Goal: Task Accomplishment & Management: Manage account settings

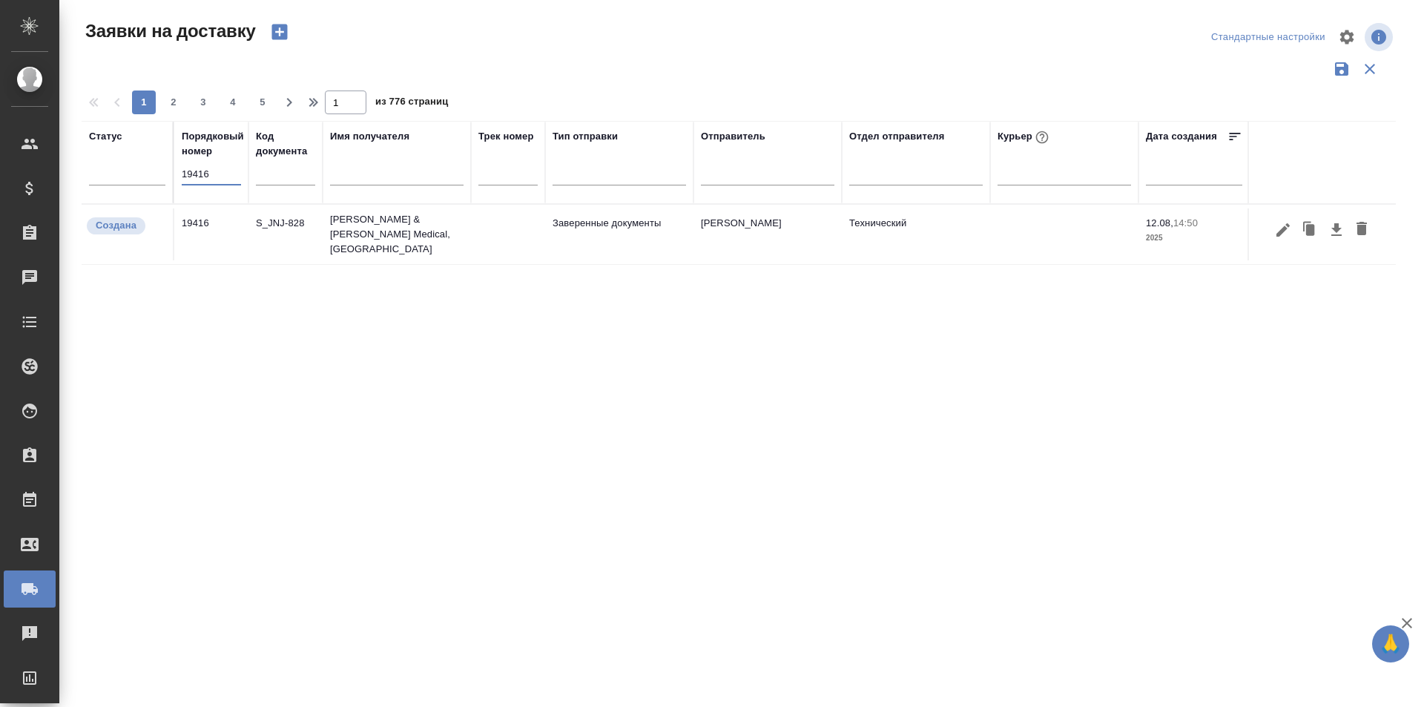
click at [211, 182] on input "19416" at bounding box center [211, 174] width 59 height 21
type input "19435"
click at [1285, 223] on icon "button" at bounding box center [1282, 225] width 13 height 13
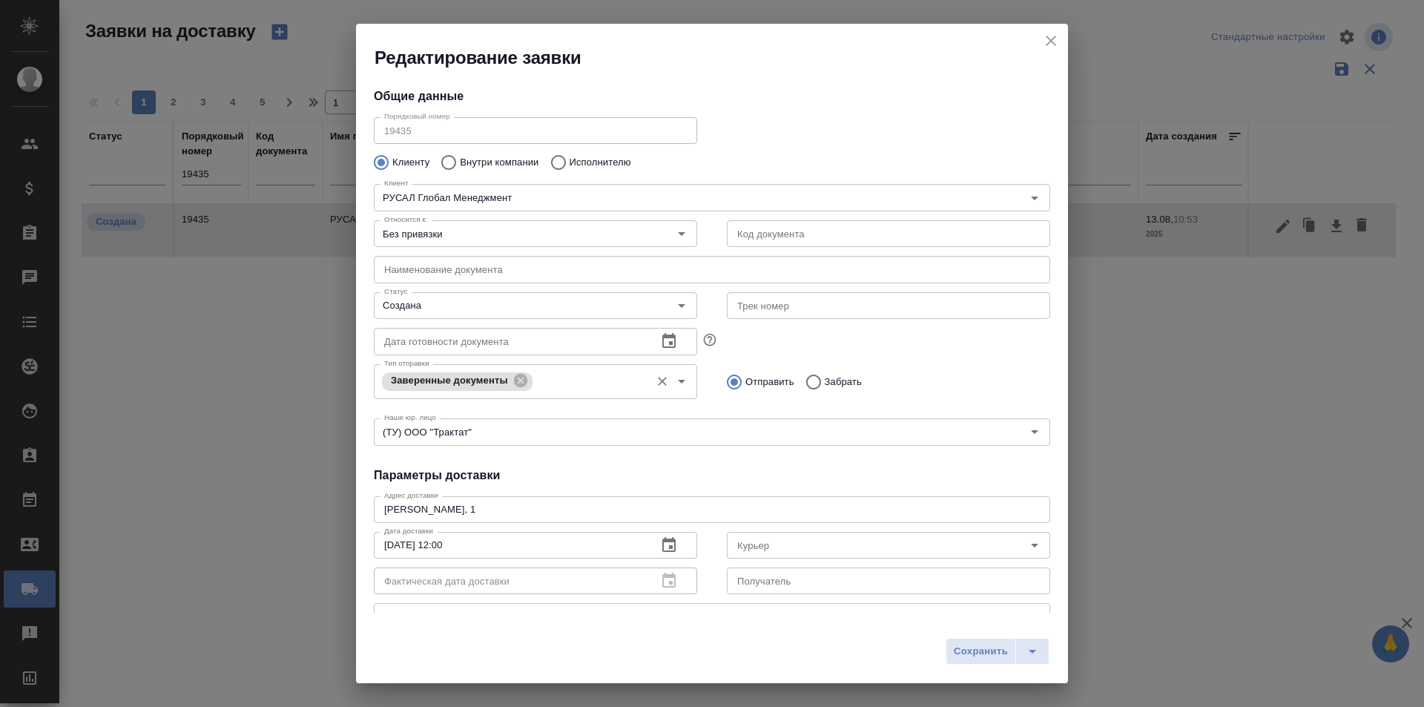
type input "[PERSON_NAME]"
type input "89163910013"
click at [539, 321] on div "Дата готовности документа Дата готовности документа" at bounding box center [535, 339] width 353 height 65
click at [513, 304] on input "Создана" at bounding box center [510, 306] width 265 height 18
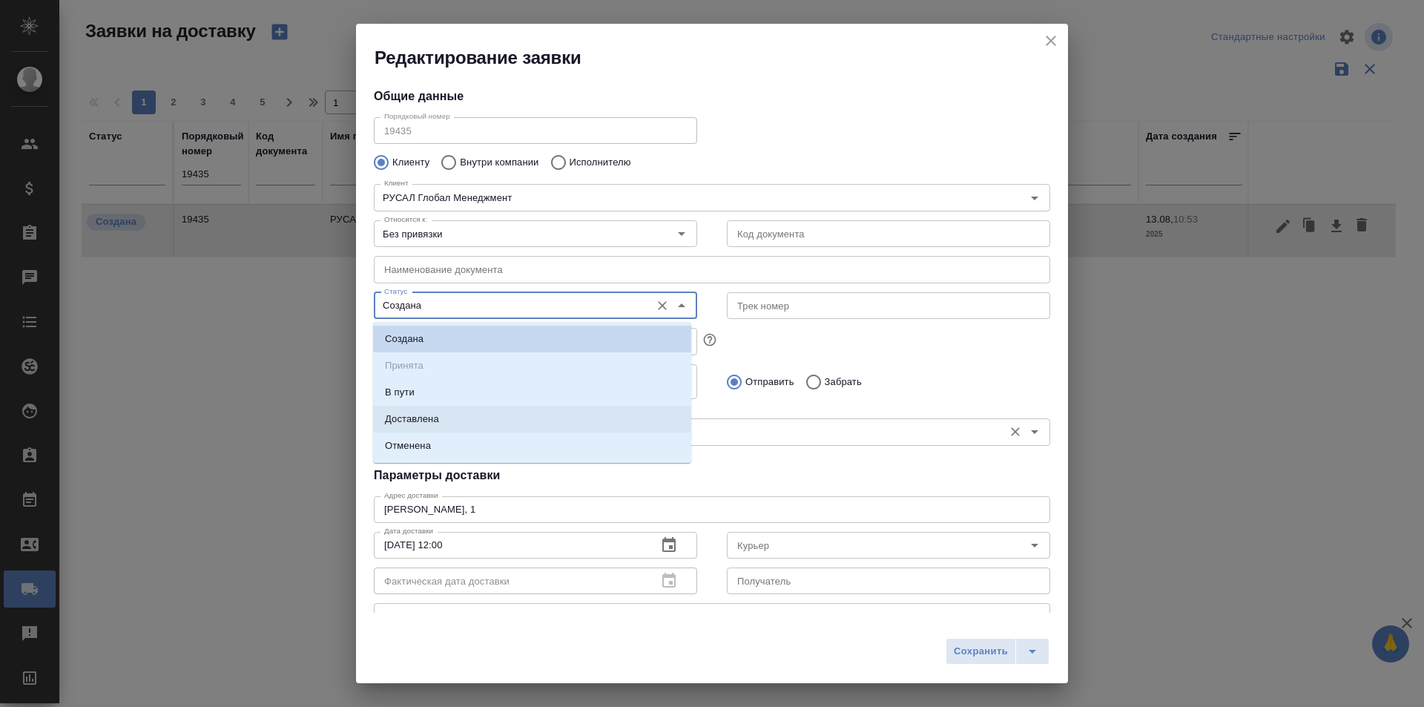
click at [467, 415] on li "Доставлена" at bounding box center [532, 419] width 318 height 27
type input "Доставлена"
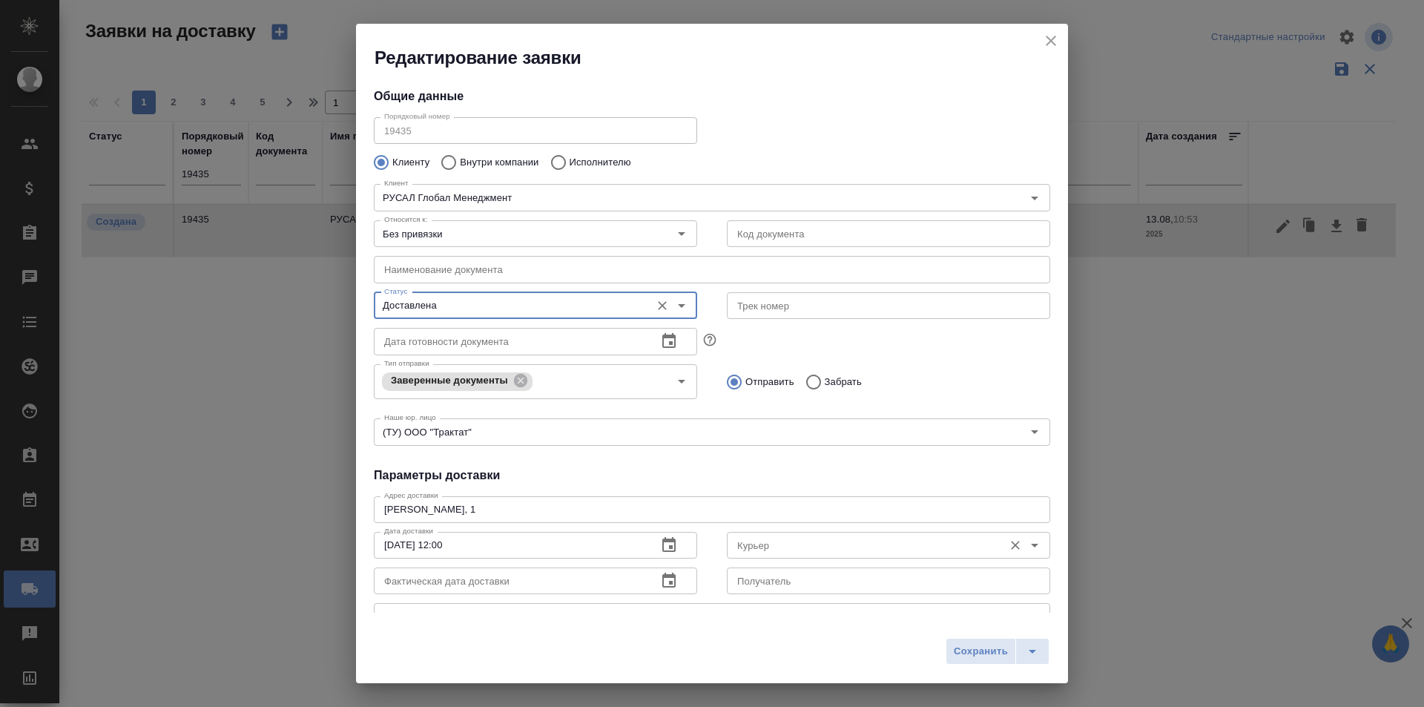
click at [797, 541] on input "Курьер" at bounding box center [863, 545] width 265 height 18
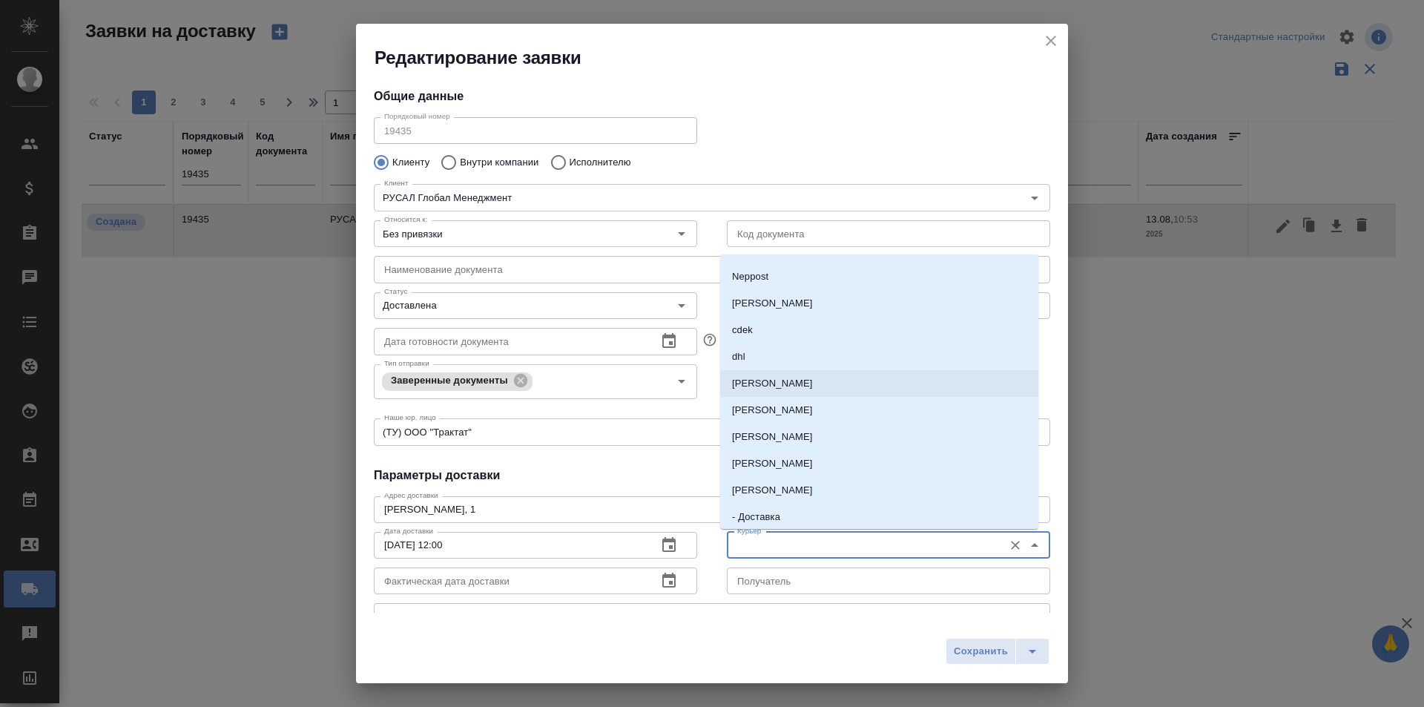
scroll to position [74, 0]
click at [806, 463] on p "[PERSON_NAME]" at bounding box center [772, 464] width 81 height 15
type input "[PERSON_NAME]"
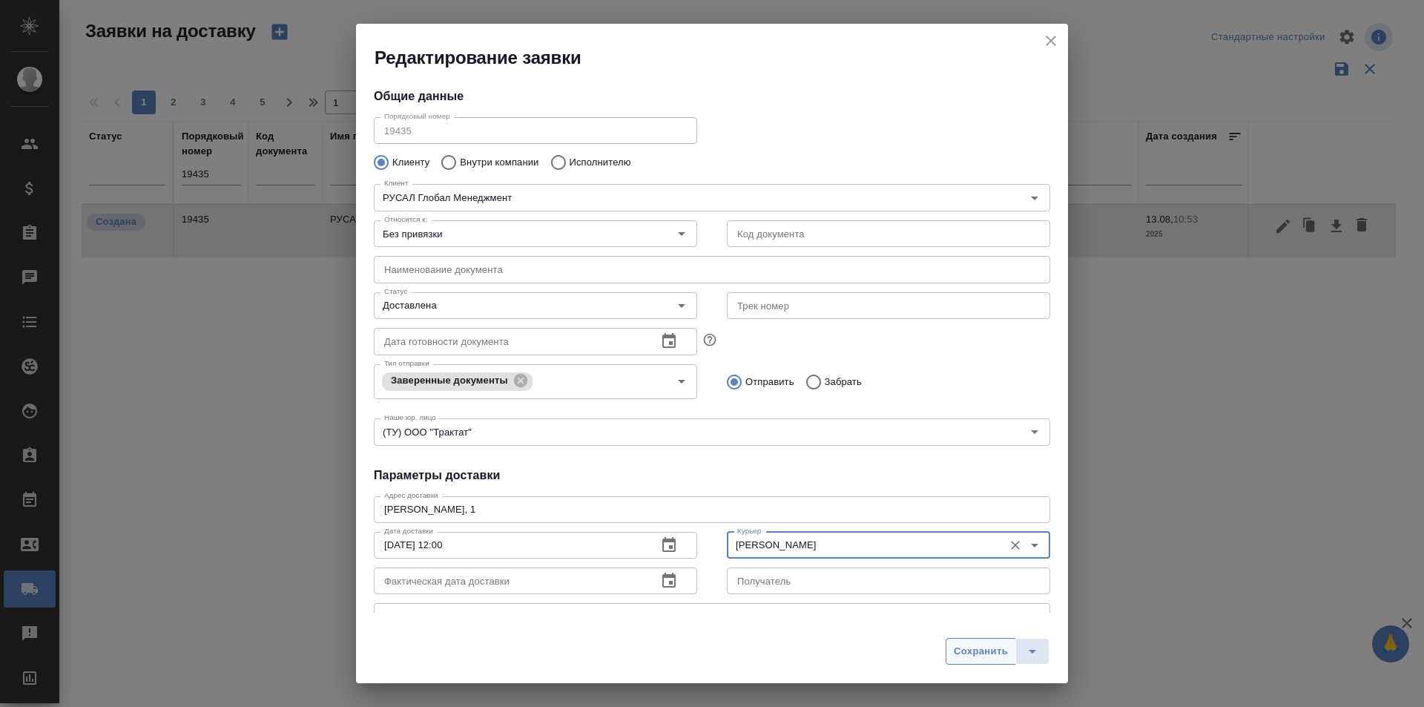
click at [971, 646] on span "Сохранить" at bounding box center [981, 651] width 54 height 17
type input "Создана"
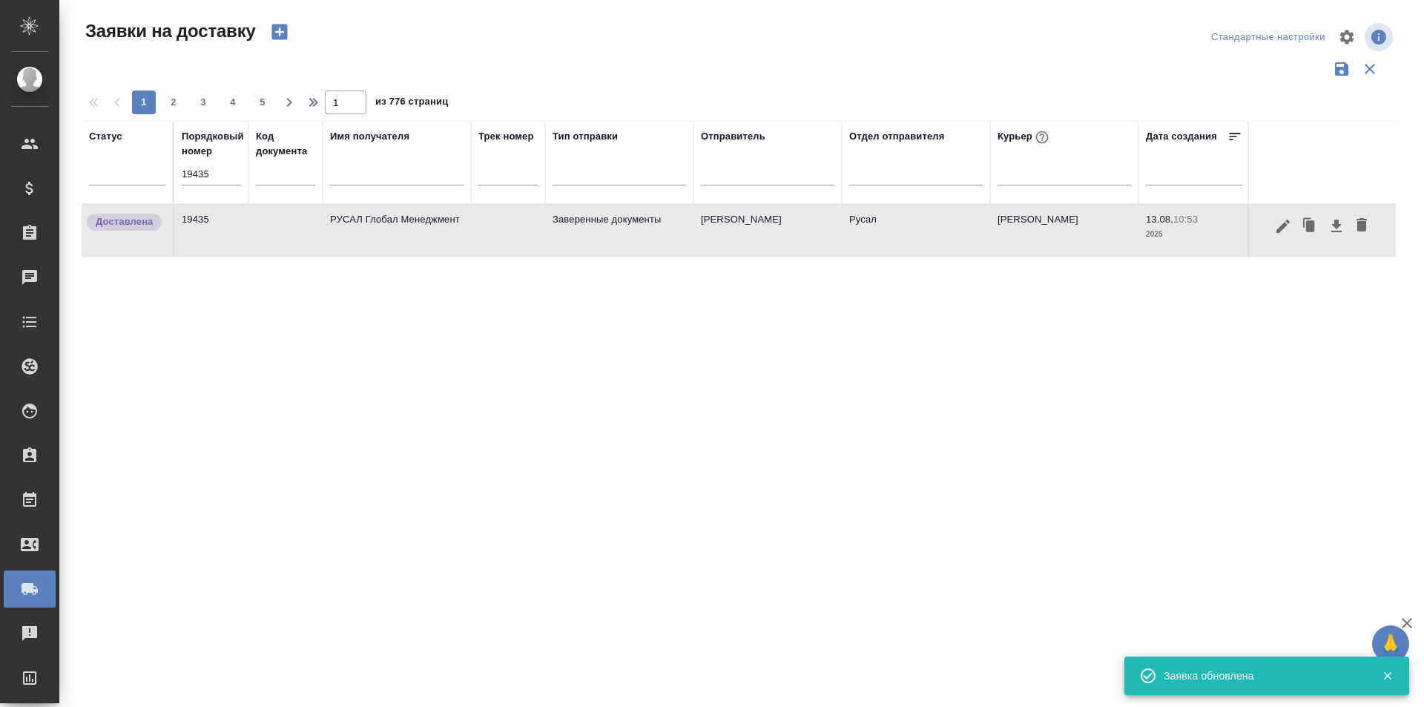
click at [211, 179] on input "19435" at bounding box center [211, 174] width 59 height 21
paste input "text"
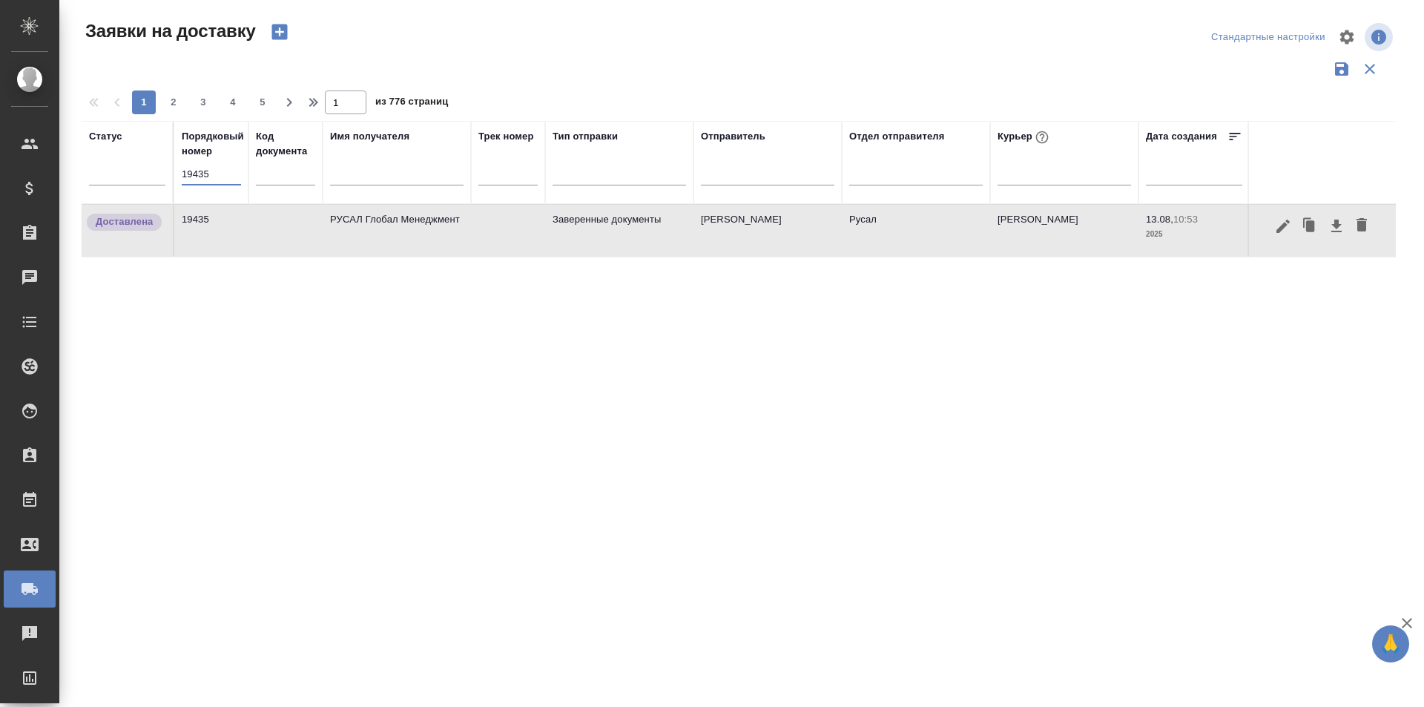
click at [213, 171] on input "19435" at bounding box center [211, 174] width 59 height 21
paste input "19416"
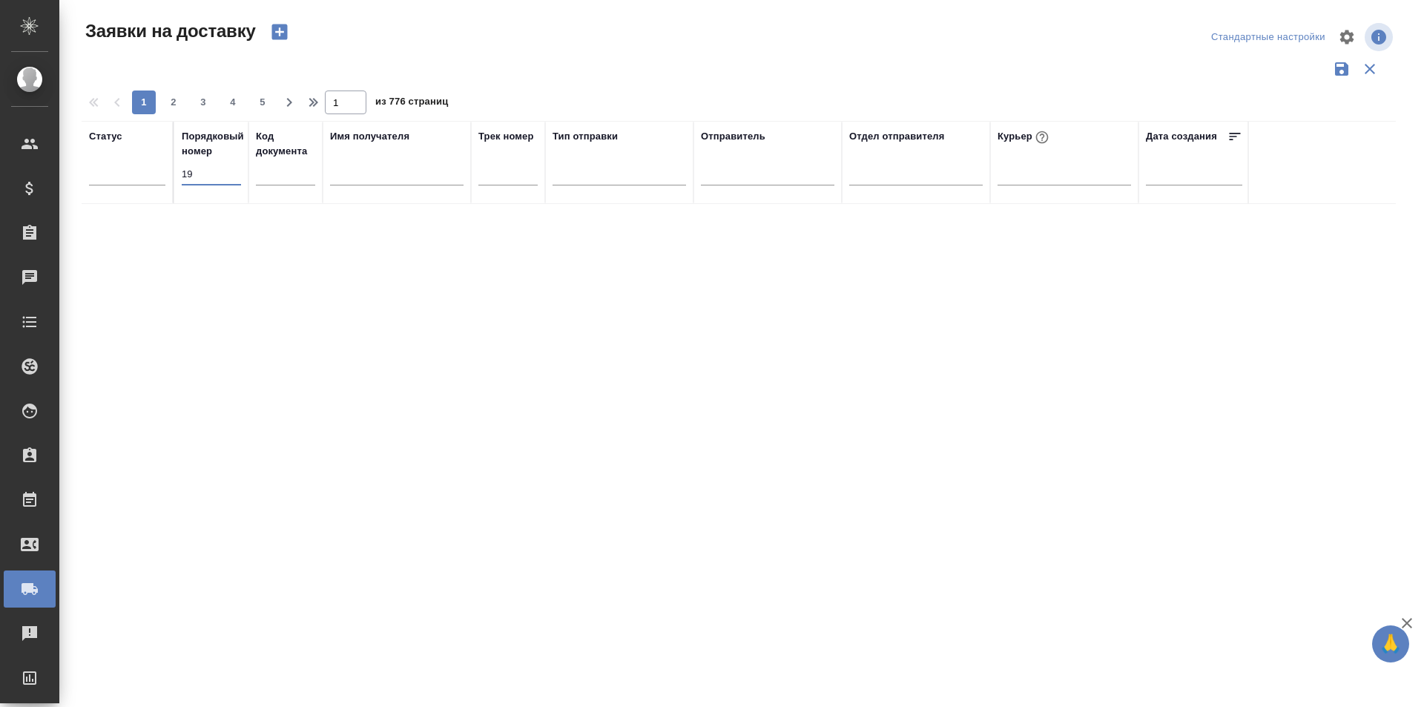
type input "1"
paste input "19416"
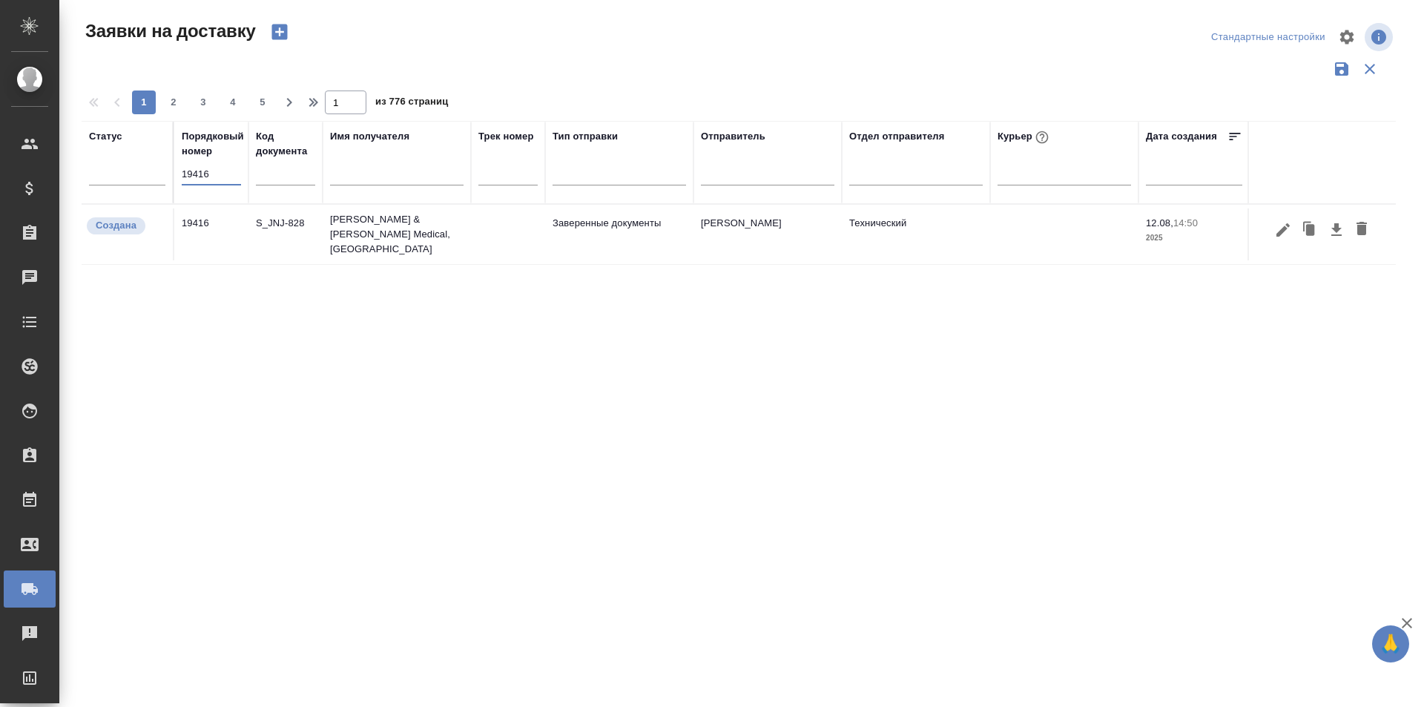
type input "19416"
click at [1278, 229] on icon "button" at bounding box center [1282, 229] width 13 height 13
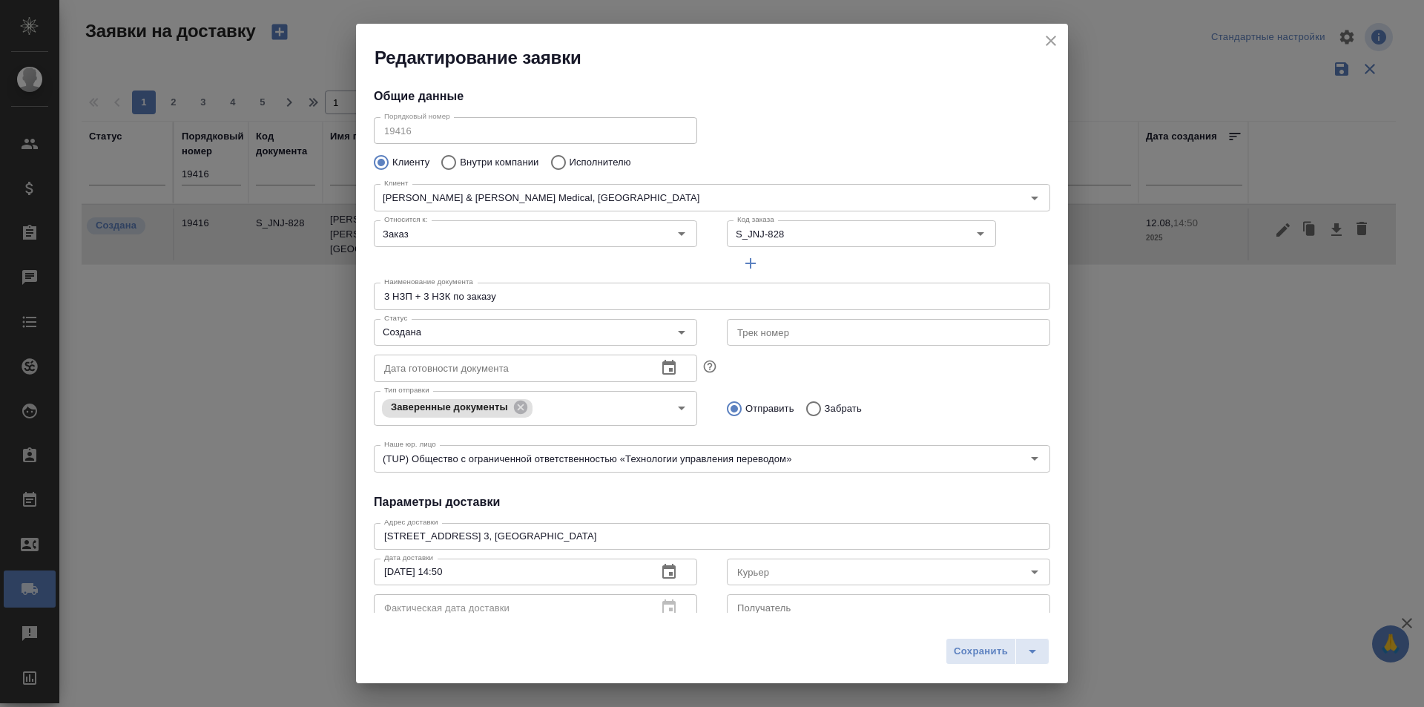
type input "[PERSON_NAME]"
type input "[PHONE_NUMBER]"
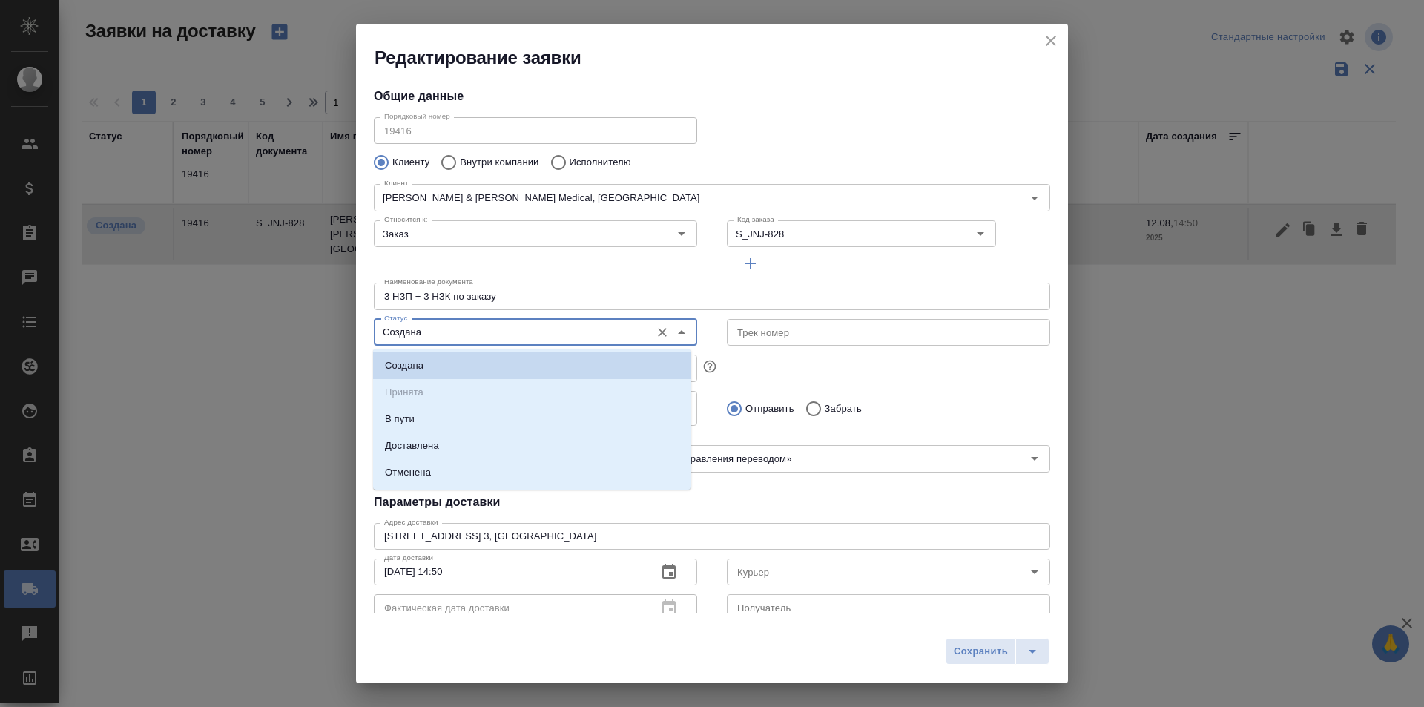
click at [457, 333] on input "Создана" at bounding box center [510, 332] width 265 height 18
click at [461, 434] on li "Доставлена" at bounding box center [532, 445] width 318 height 27
type input "Доставлена"
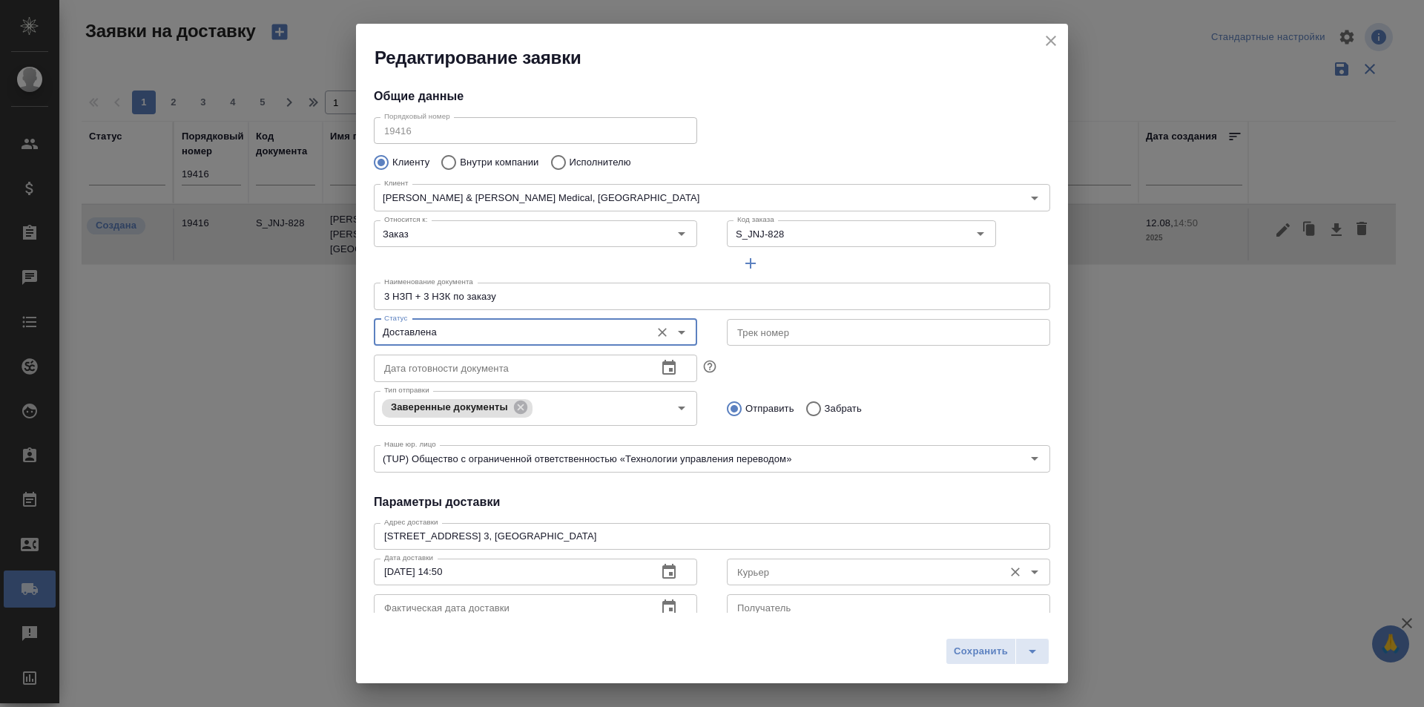
click at [801, 584] on div "Курьер" at bounding box center [888, 571] width 323 height 27
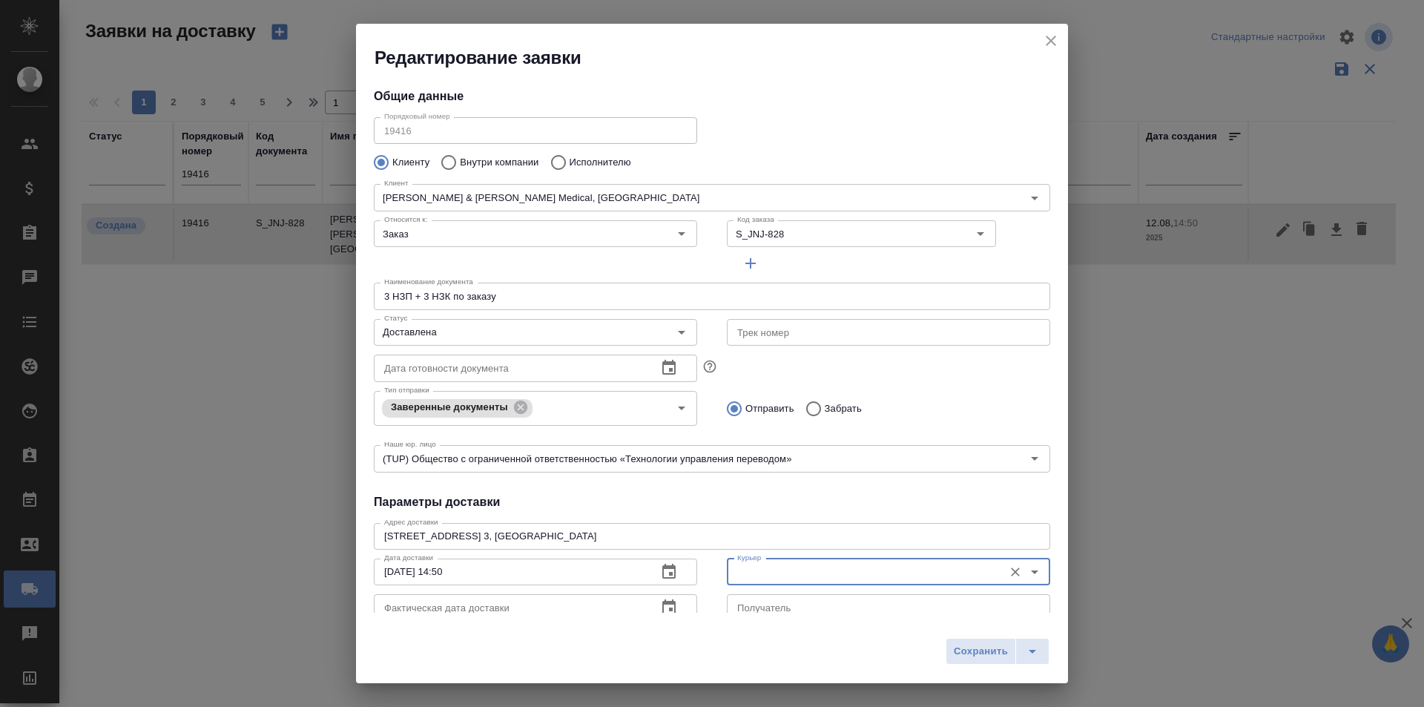
click at [790, 583] on div "Курьер" at bounding box center [888, 571] width 323 height 27
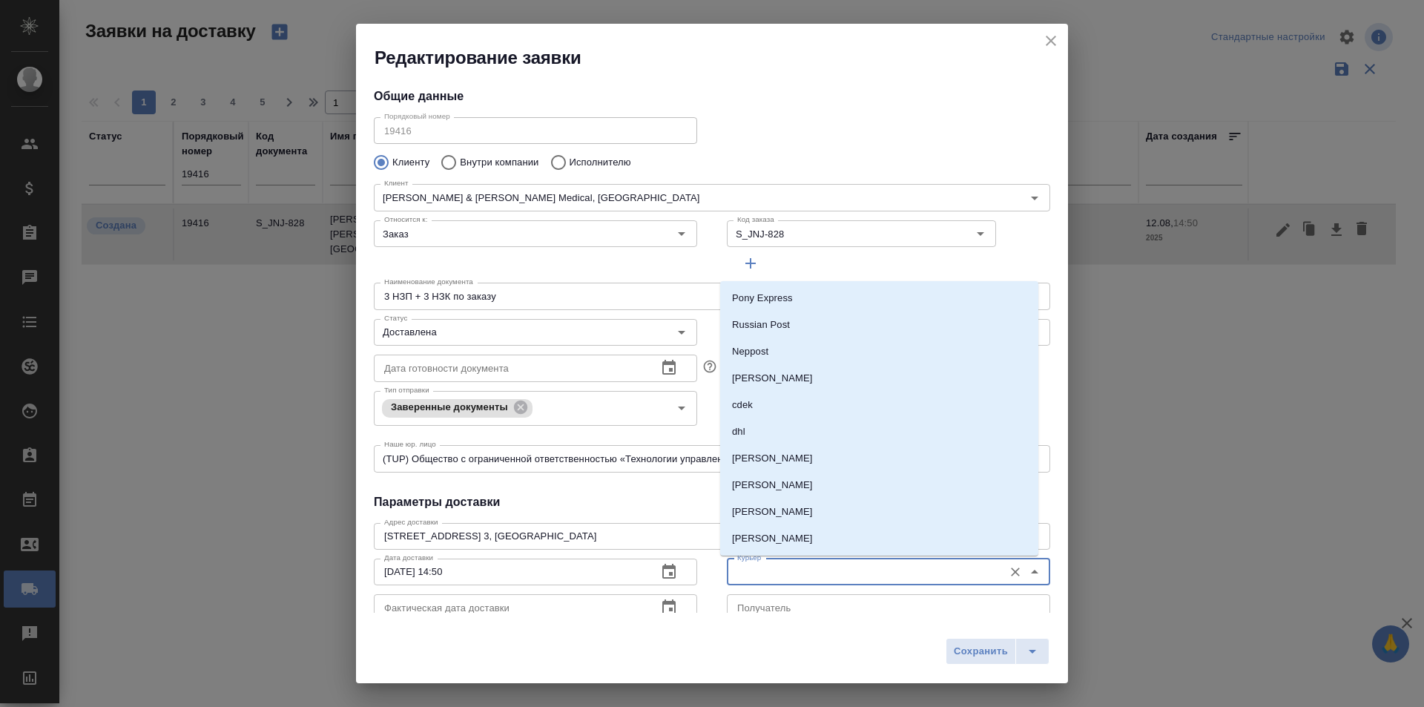
click at [791, 575] on input "Курьер" at bounding box center [863, 572] width 265 height 18
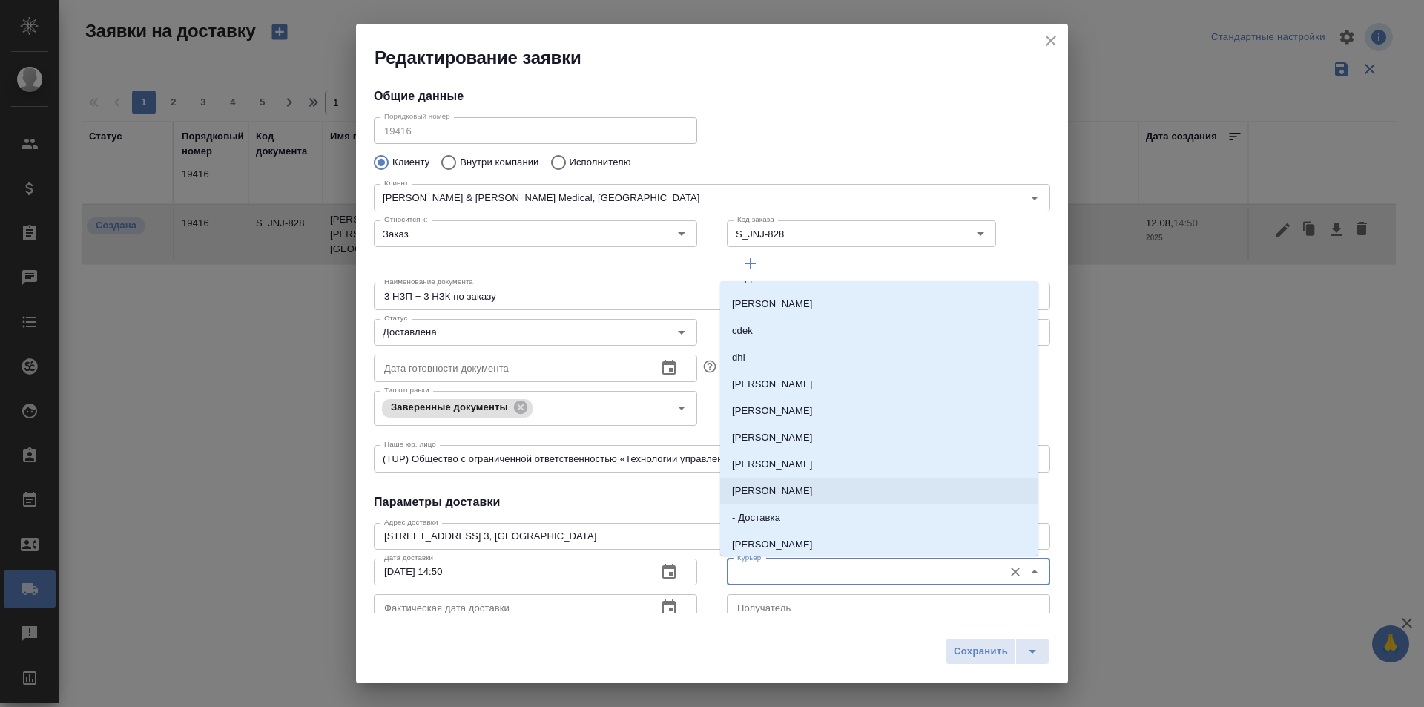
click at [791, 491] on p "[PERSON_NAME]" at bounding box center [772, 491] width 81 height 15
type input "[PERSON_NAME]"
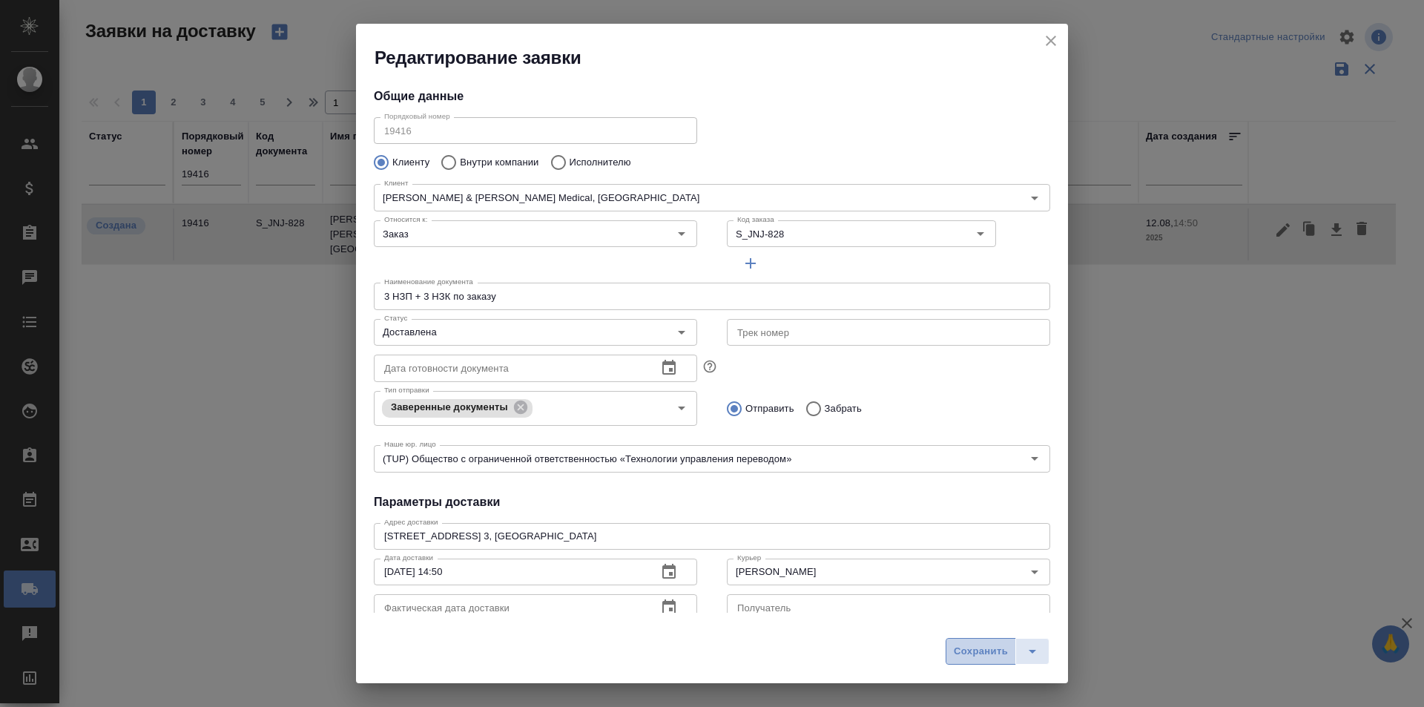
click at [950, 644] on button "Сохранить" at bounding box center [981, 651] width 70 height 27
type input "Создана"
